Goal: Task Accomplishment & Management: Manage account settings

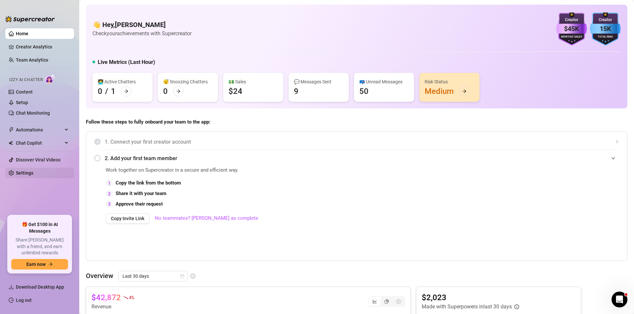
click at [33, 172] on link "Settings" at bounding box center [24, 173] width 17 height 5
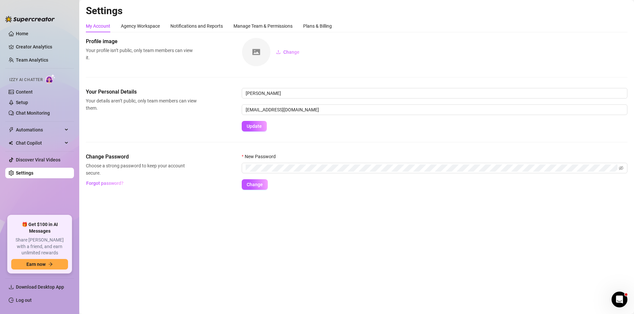
click at [334, 25] on div "My Account Agency Workspace Notifications and Reports Manage Team & Permissions…" at bounding box center [356, 26] width 541 height 13
click at [327, 28] on div "Plans & Billing" at bounding box center [317, 25] width 29 height 7
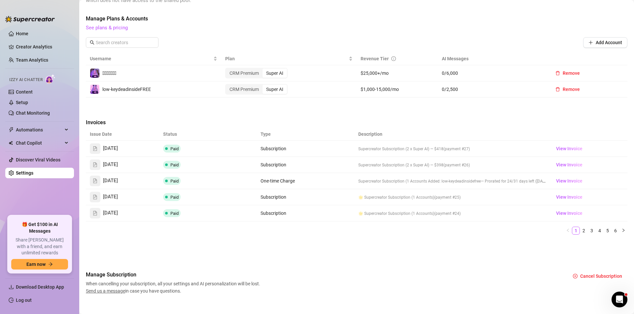
scroll to position [183, 0]
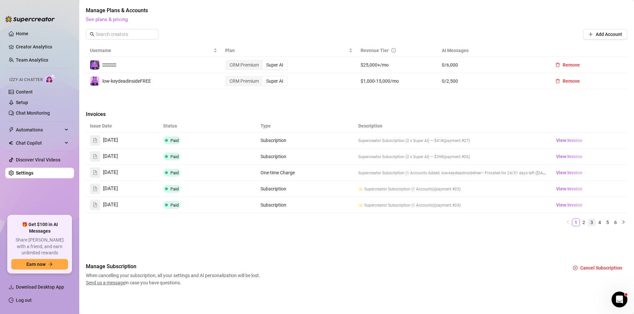
click at [588, 225] on link "3" at bounding box center [591, 222] width 7 height 7
click at [580, 222] on link "2" at bounding box center [583, 222] width 7 height 7
click at [588, 222] on link "3" at bounding box center [591, 222] width 7 height 7
drag, startPoint x: 159, startPoint y: 172, endPoint x: 206, endPoint y: 170, distance: 46.9
click at [206, 170] on td "Refunded" at bounding box center [207, 173] width 97 height 16
